Goal: Task Accomplishment & Management: Use online tool/utility

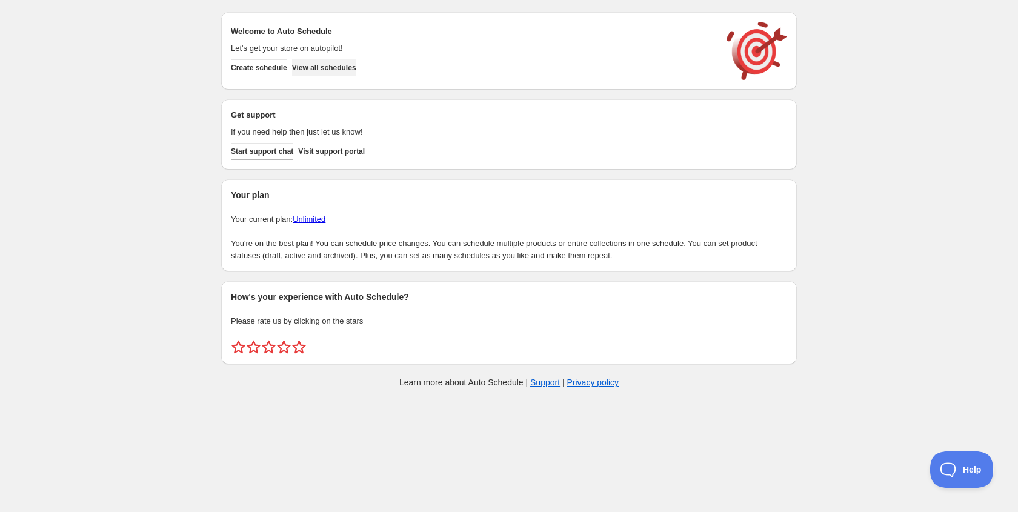
click at [343, 72] on span "View all schedules" at bounding box center [324, 68] width 64 height 10
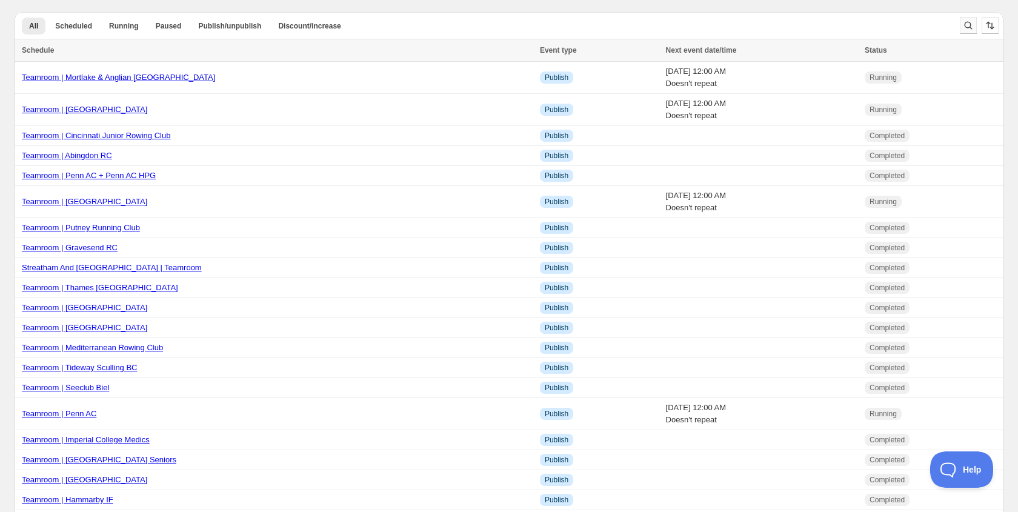
click at [966, 22] on icon "Search and filter results" at bounding box center [969, 26] width 8 height 8
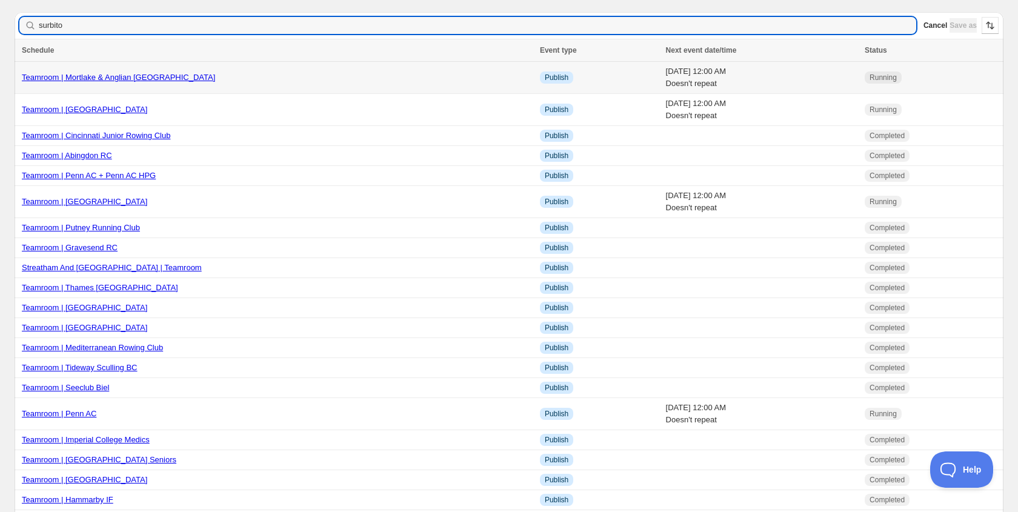
type input "surbiton"
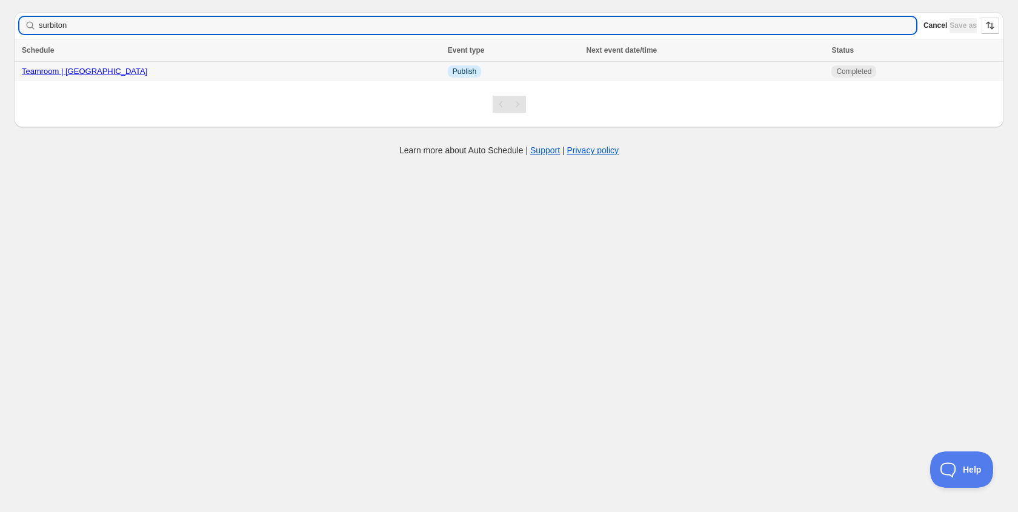
click at [72, 69] on link "Teamroom | [GEOGRAPHIC_DATA]" at bounding box center [84, 71] width 125 height 9
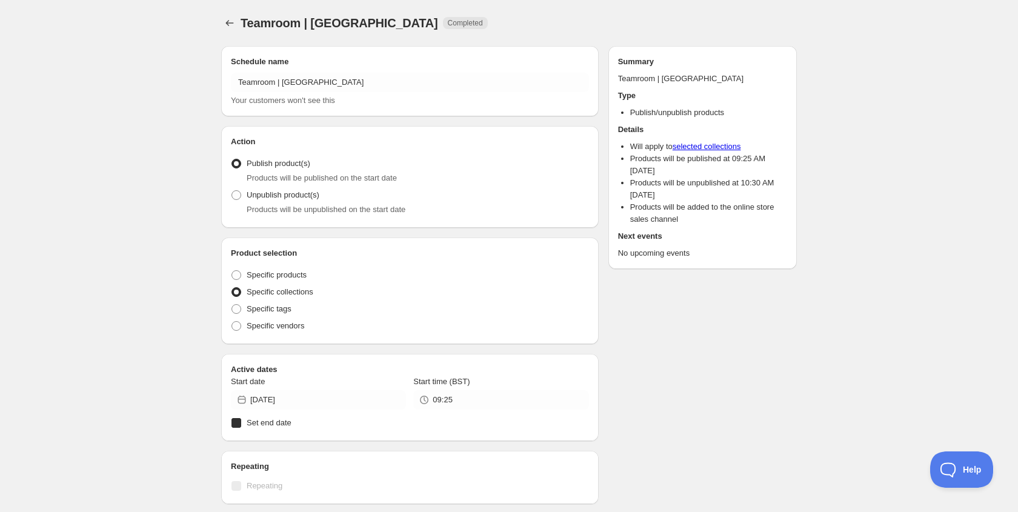
radio input "true"
checkbox input "true"
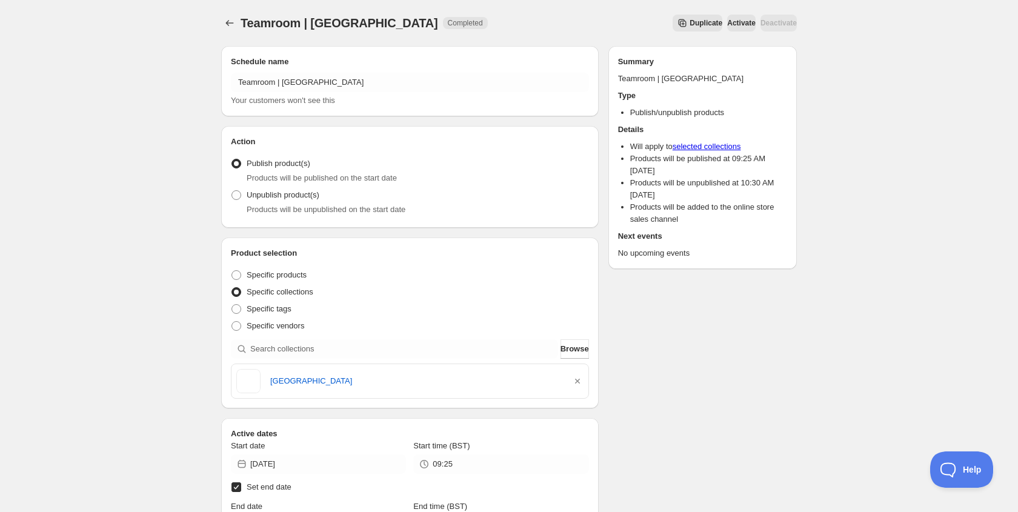
scroll to position [296, 0]
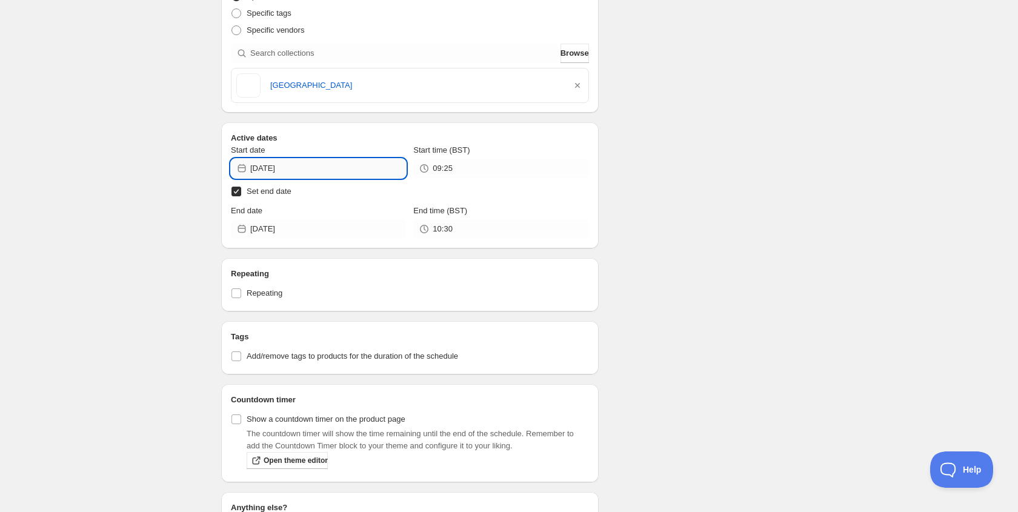
click at [305, 172] on input "[DATE]" at bounding box center [328, 168] width 156 height 19
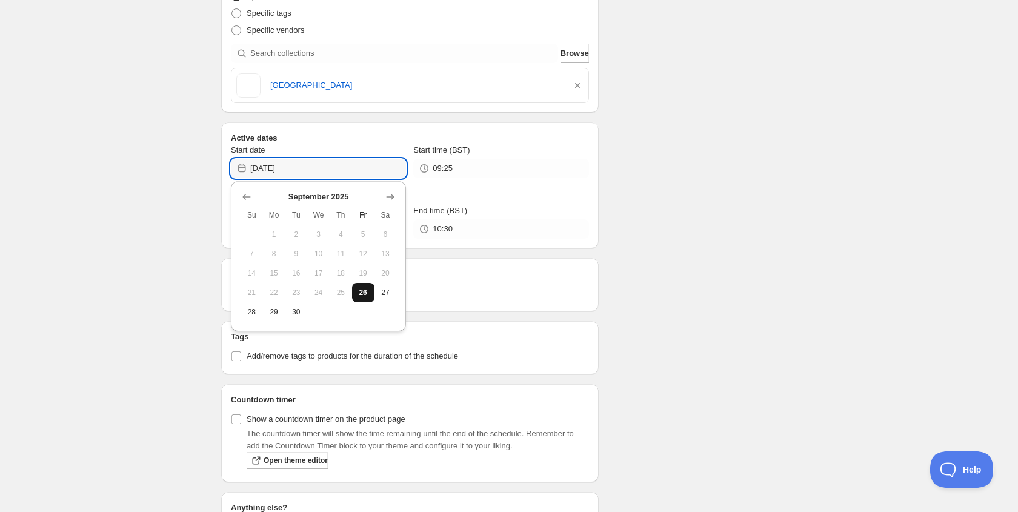
click at [369, 289] on span "26" at bounding box center [363, 293] width 13 height 10
type input "[DATE]"
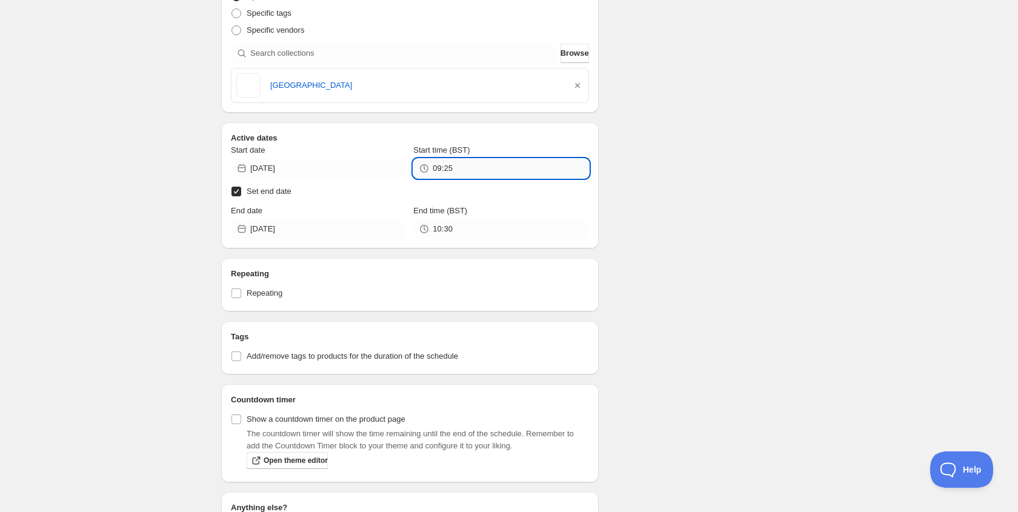
click at [480, 170] on input "09:25" at bounding box center [511, 168] width 156 height 19
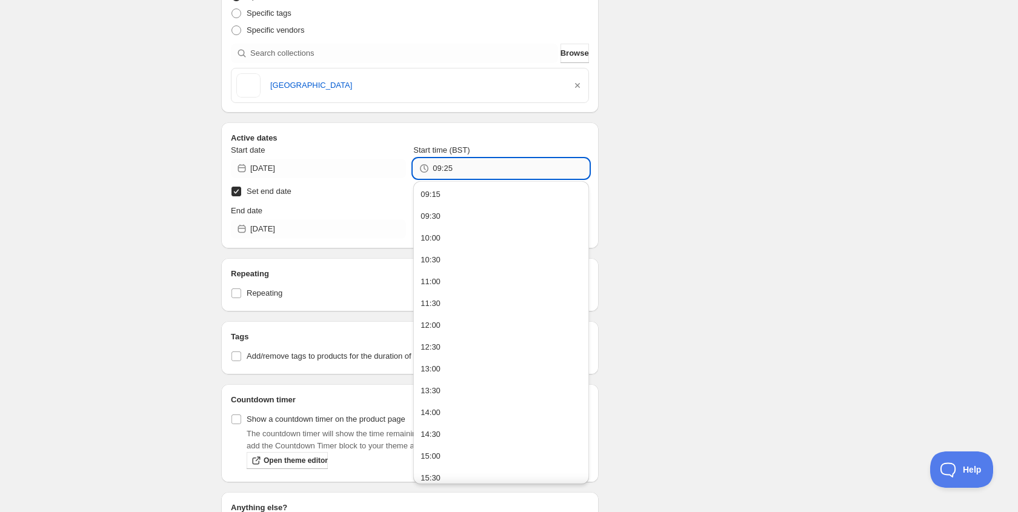
click at [480, 170] on input "09:25" at bounding box center [511, 168] width 156 height 19
type input "09:16"
click at [273, 228] on input "[DATE]" at bounding box center [328, 228] width 156 height 19
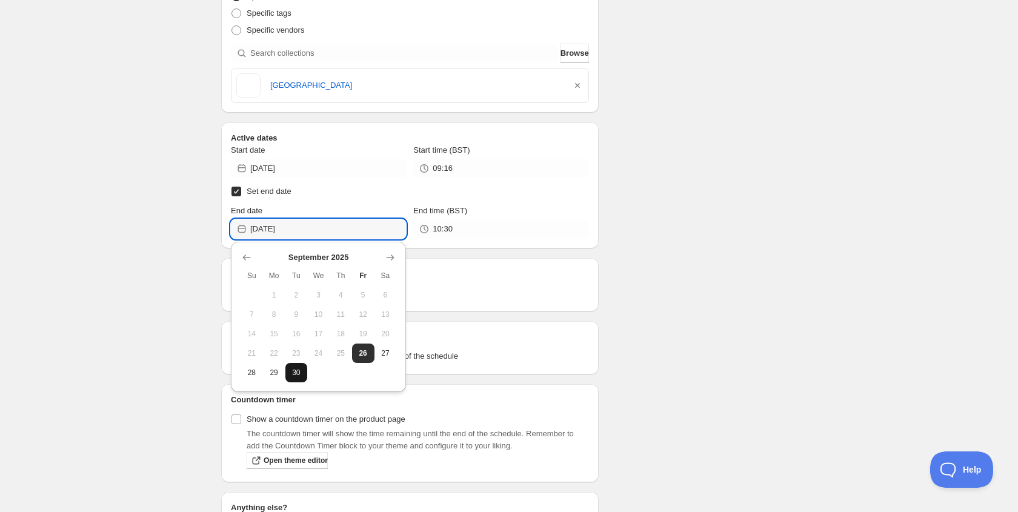
click at [299, 378] on button "30" at bounding box center [297, 372] width 22 height 19
type input "[DATE]"
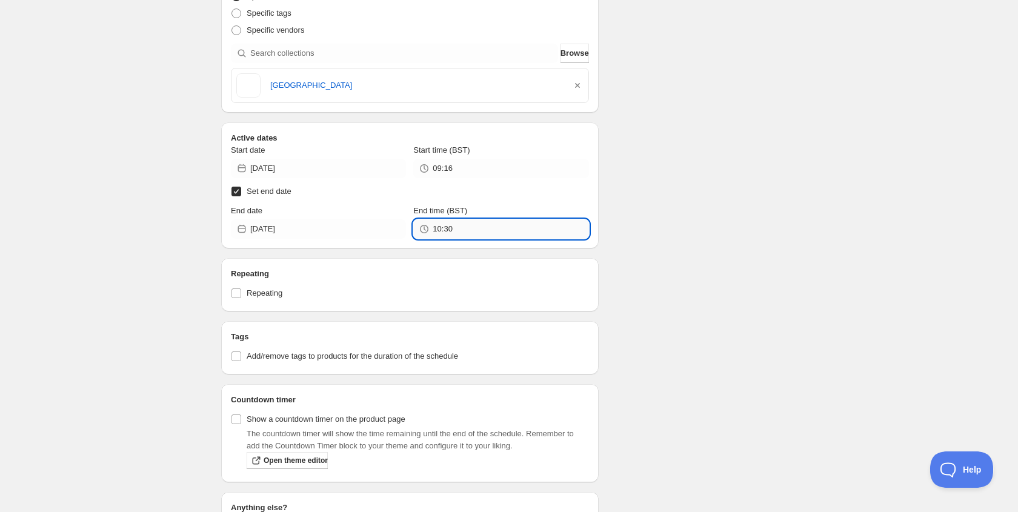
click at [455, 232] on input "10:30" at bounding box center [511, 228] width 156 height 19
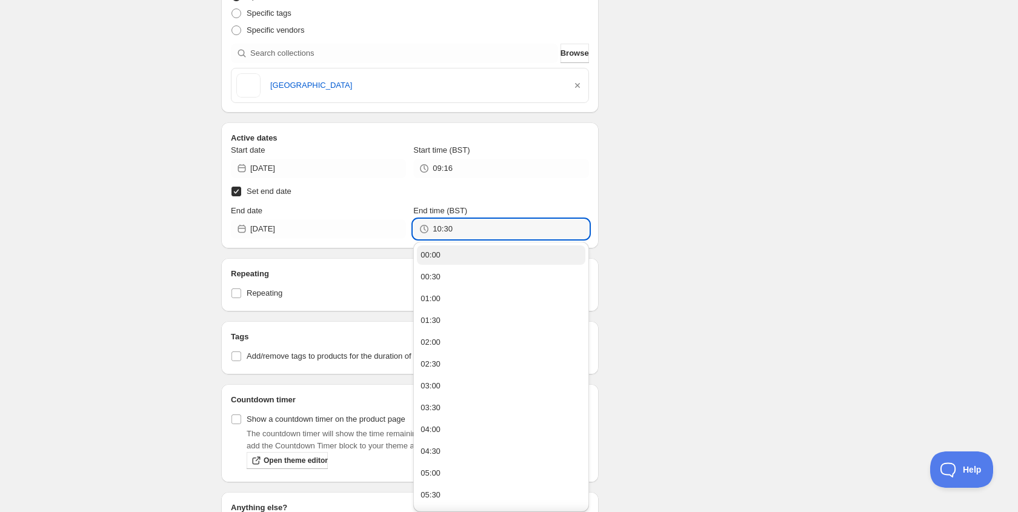
click at [434, 253] on div "00:00" at bounding box center [431, 255] width 20 height 12
type input "00:00"
